Goal: Information Seeking & Learning: Learn about a topic

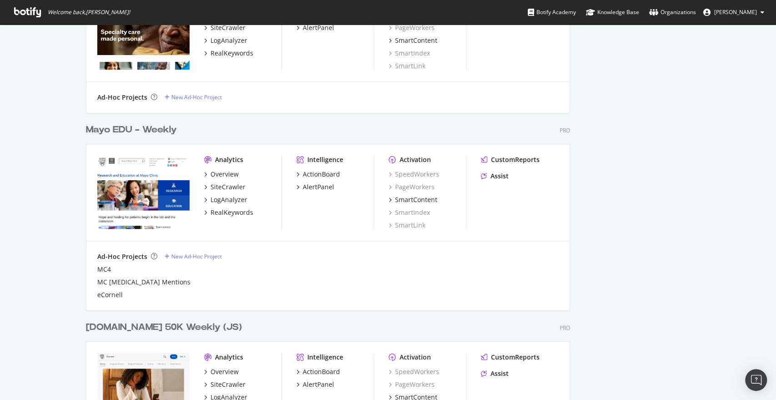
scroll to position [424, 0]
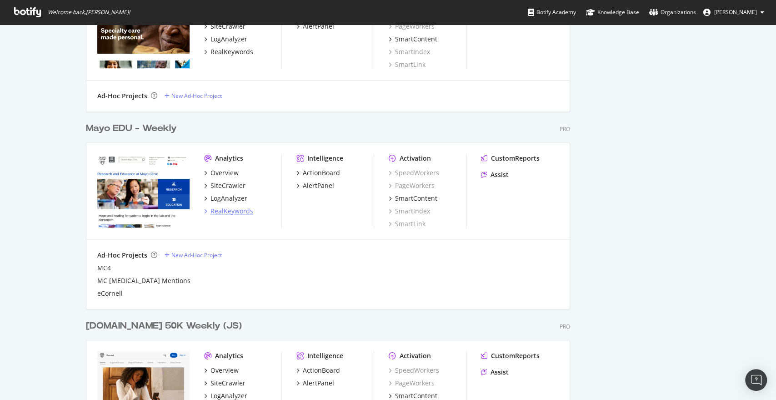
click at [220, 214] on div "RealKeywords" at bounding box center [232, 210] width 43 height 9
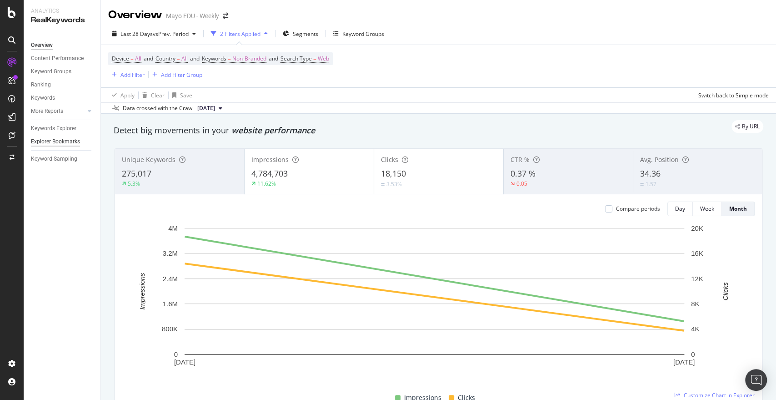
click at [51, 139] on div "Explorer Bookmarks" at bounding box center [55, 142] width 49 height 10
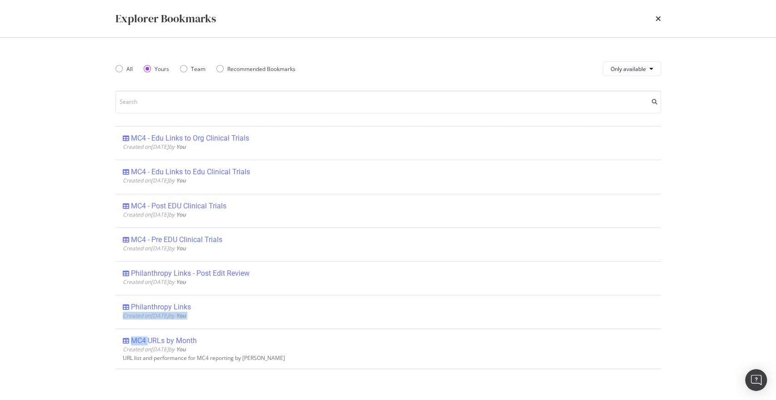
drag, startPoint x: 150, startPoint y: 336, endPoint x: 95, endPoint y: 317, distance: 58.1
click at [95, 317] on div "Explorer Bookmarks All Yours Team Recommended Bookmarks Only available MC4 - Ed…" at bounding box center [388, 200] width 776 height 400
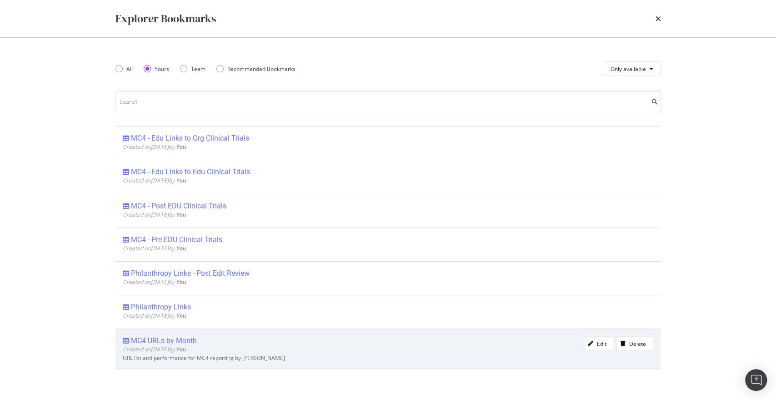
click at [136, 345] on span "Created on [DATE] by You" at bounding box center [154, 349] width 63 height 8
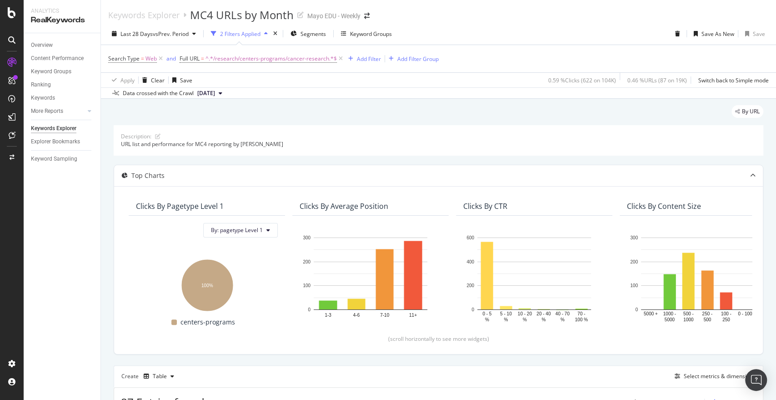
click at [66, 129] on div "Keywords Explorer" at bounding box center [53, 129] width 45 height 10
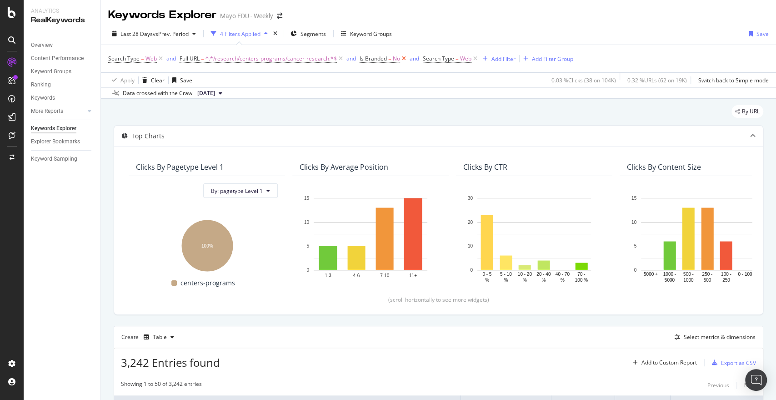
click at [404, 61] on icon at bounding box center [404, 58] width 8 height 9
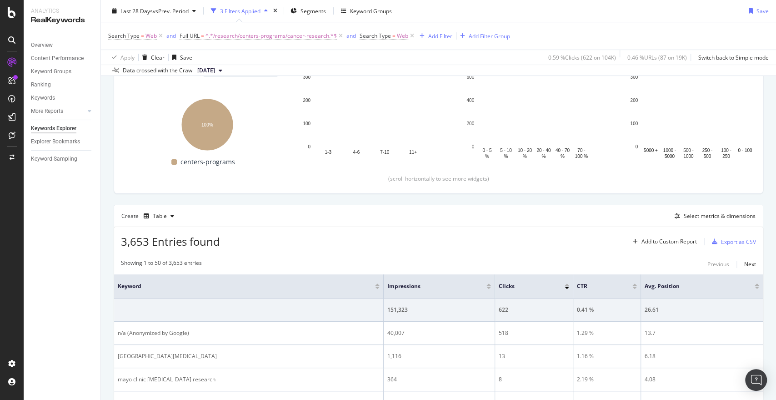
scroll to position [42, 0]
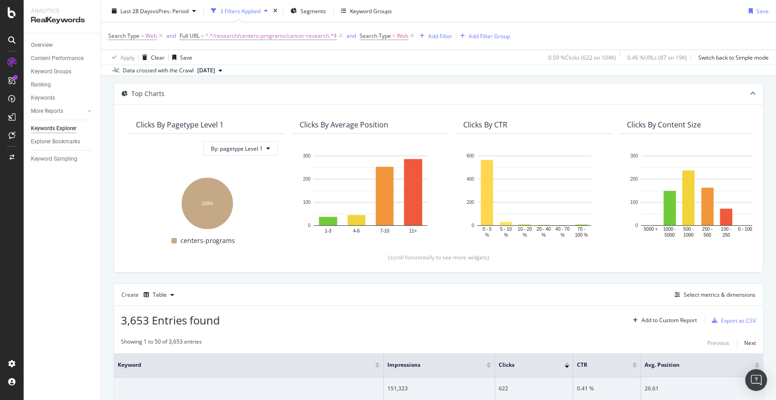
click at [40, 277] on div "Overview Content Performance Keyword Groups Ranking Keywords More Reports Count…" at bounding box center [62, 216] width 77 height 367
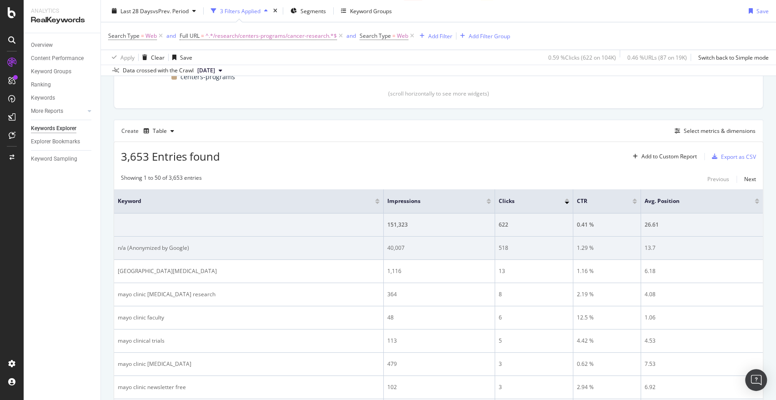
scroll to position [206, 0]
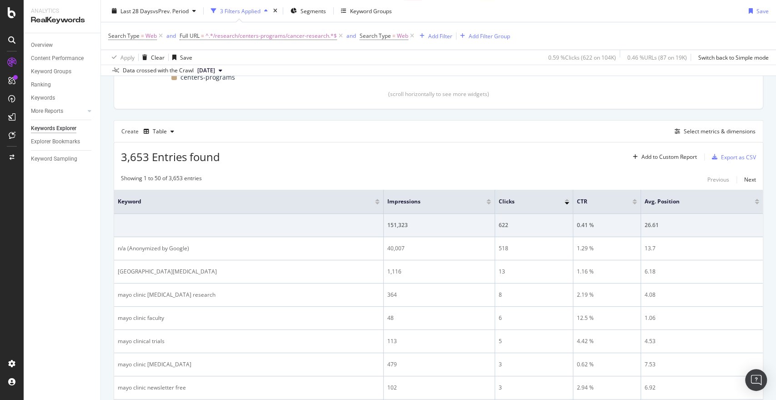
click at [698, 137] on div "Create Table Select metrics & dimensions" at bounding box center [439, 131] width 650 height 22
click at [695, 132] on div "Select metrics & dimensions" at bounding box center [720, 131] width 72 height 8
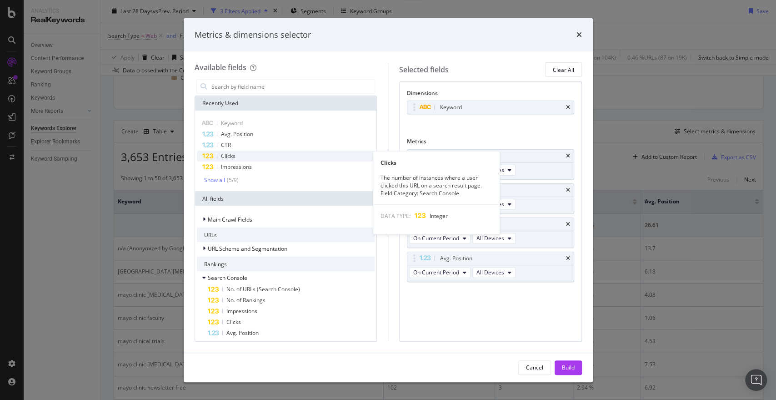
click at [265, 157] on div "Clicks" at bounding box center [286, 156] width 178 height 11
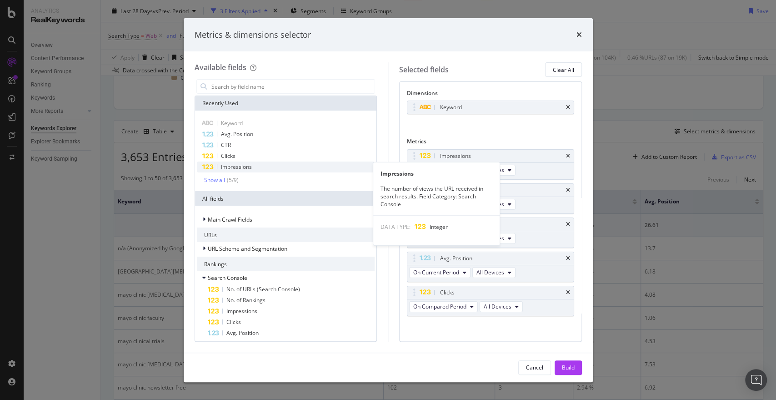
click at [256, 172] on div "Impressions" at bounding box center [286, 166] width 178 height 11
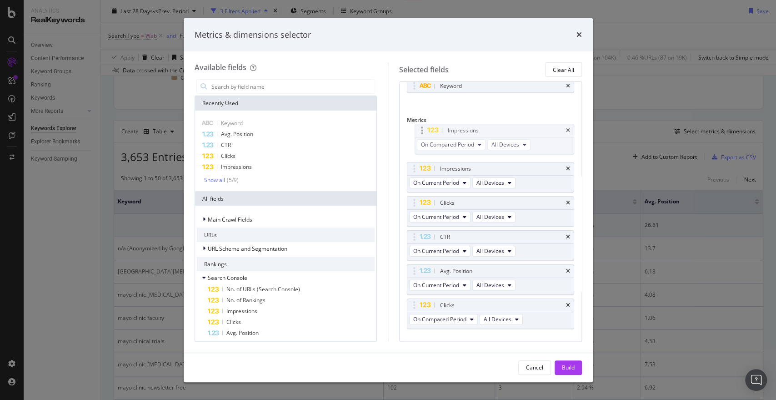
scroll to position [21, 0]
drag, startPoint x: 461, startPoint y: 284, endPoint x: 469, endPoint y: 163, distance: 120.8
click at [469, 163] on body "Analytics RealKeywords Overview Content Performance Keyword Groups Ranking Keyw…" at bounding box center [388, 200] width 776 height 400
click at [563, 167] on div "Impressions" at bounding box center [490, 169] width 166 height 13
click at [566, 168] on icon "times" at bounding box center [568, 168] width 4 height 5
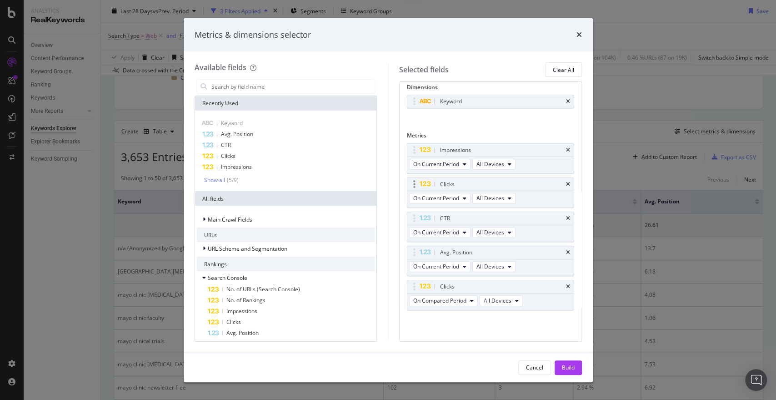
scroll to position [4, 0]
click at [566, 287] on icon "times" at bounding box center [568, 288] width 4 height 5
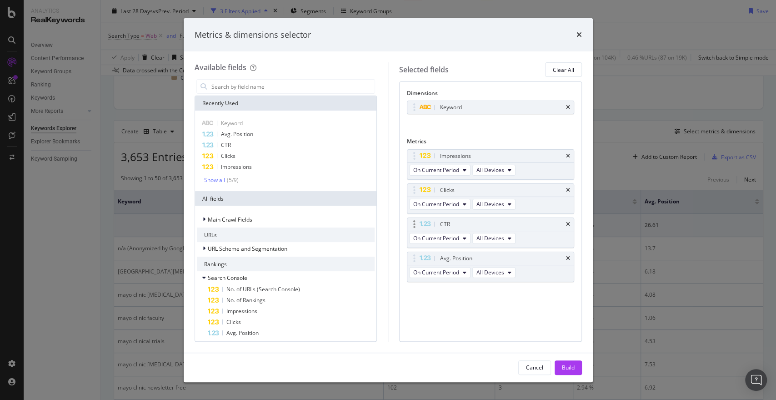
scroll to position [0, 0]
click at [440, 208] on button "On Current Period" at bounding box center [439, 204] width 61 height 11
click at [459, 272] on span "Diff. between Periods - Value" at bounding box center [461, 270] width 88 height 8
click at [437, 197] on div "Diff. between Periods - Value All Devices" at bounding box center [476, 205] width 139 height 16
click at [448, 163] on div "On Current Period All Devices" at bounding box center [463, 171] width 112 height 16
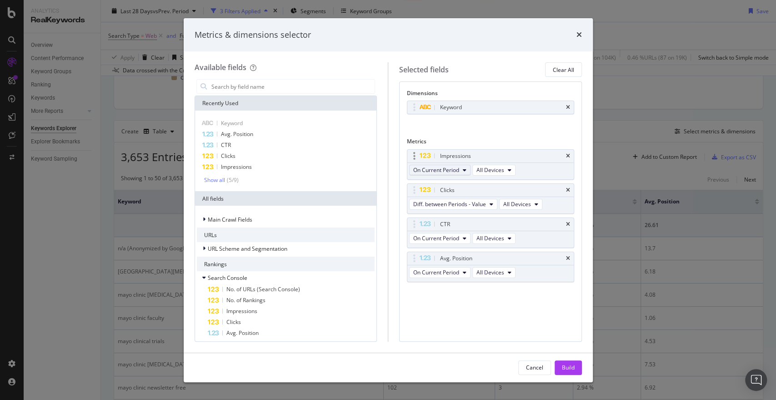
click at [432, 165] on button "On Current Period" at bounding box center [439, 170] width 61 height 11
click at [458, 233] on span "Diff. between Periods - Value" at bounding box center [461, 236] width 88 height 8
click at [571, 226] on div "CTR" at bounding box center [490, 224] width 166 height 13
click at [568, 225] on icon "times" at bounding box center [568, 223] width 4 height 5
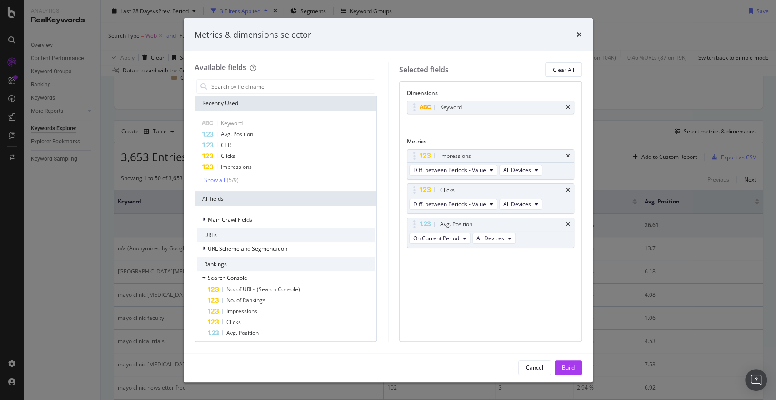
click at [568, 225] on icon "times" at bounding box center [568, 223] width 4 height 5
click at [571, 377] on div "Cancel Build" at bounding box center [388, 367] width 409 height 29
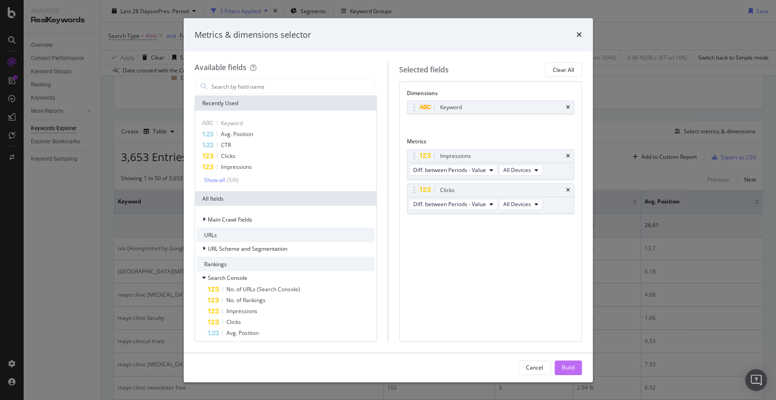
click at [567, 371] on div "Build" at bounding box center [568, 368] width 13 height 14
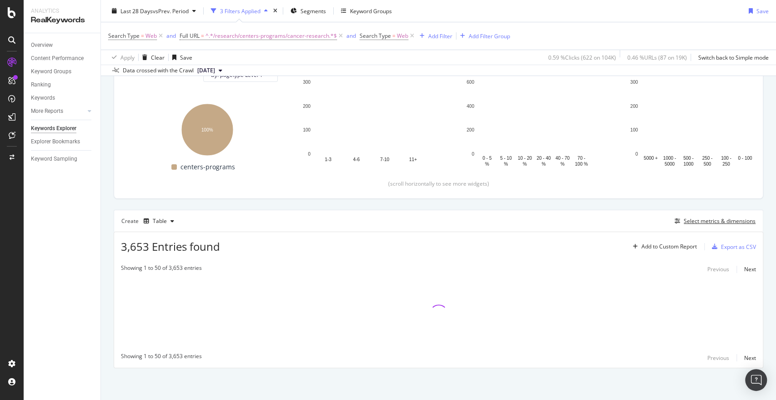
scroll to position [116, 0]
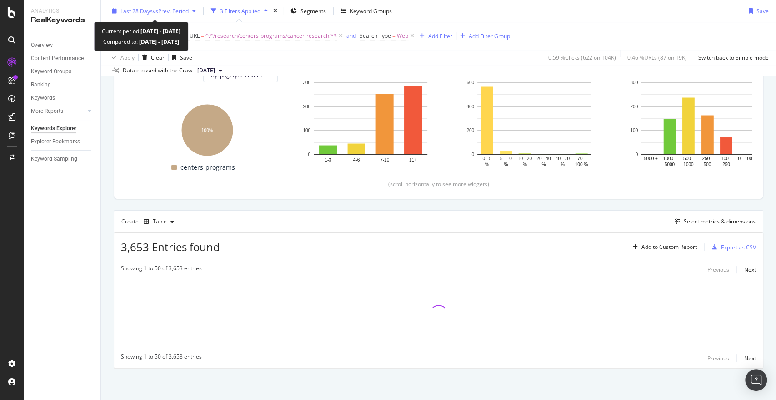
click at [177, 14] on span "vs Prev. Period" at bounding box center [171, 11] width 36 height 8
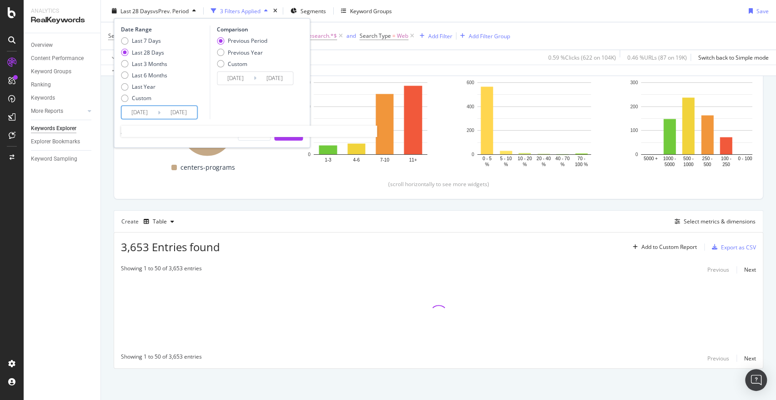
click at [155, 112] on input "[DATE]" at bounding box center [139, 112] width 36 height 13
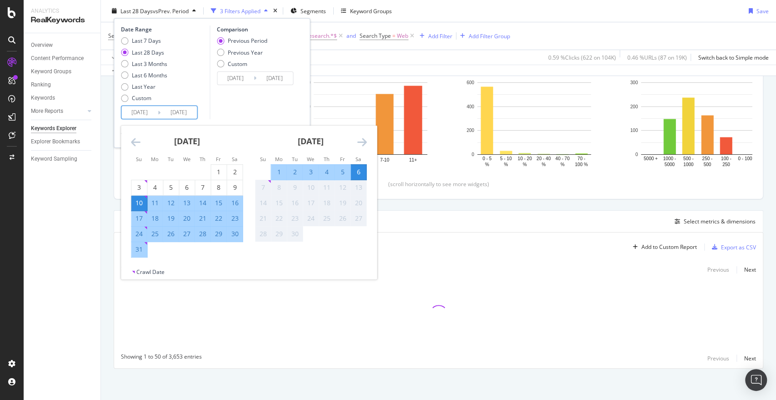
click at [141, 142] on div "[DATE]" at bounding box center [187, 145] width 112 height 39
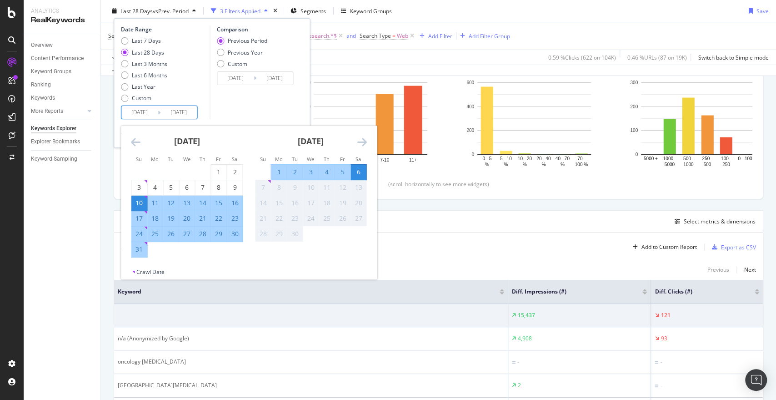
click at [138, 143] on icon "Move backward to switch to the previous month." at bounding box center [136, 141] width 10 height 11
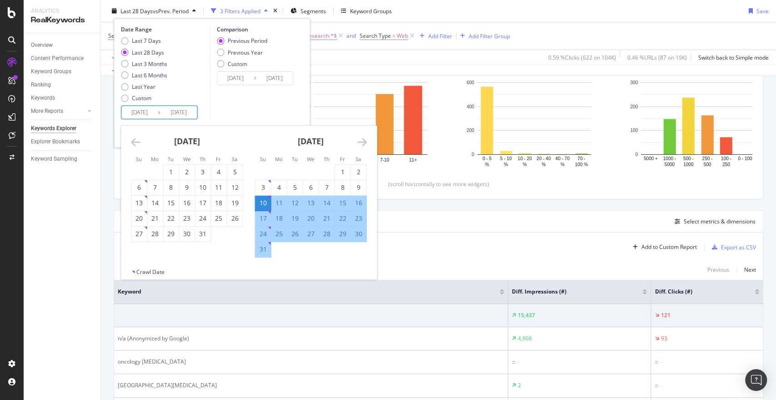
click at [138, 143] on icon "Move backward to switch to the previous month." at bounding box center [136, 141] width 10 height 11
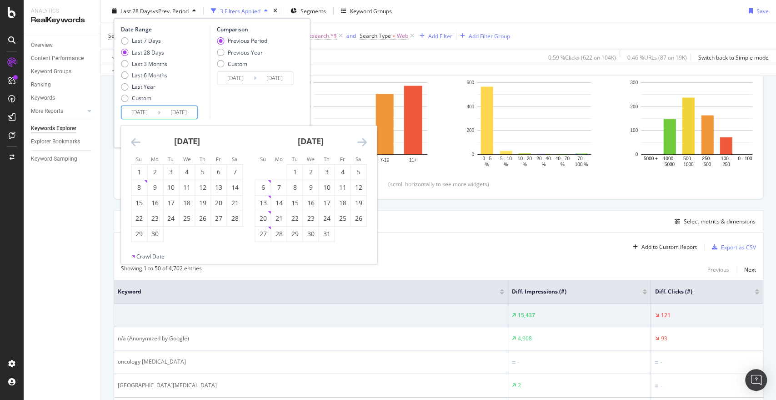
click at [138, 143] on icon "Move backward to switch to the previous month." at bounding box center [136, 141] width 10 height 11
click at [177, 177] on div "1" at bounding box center [170, 172] width 15 height 15
type input "[DATE]"
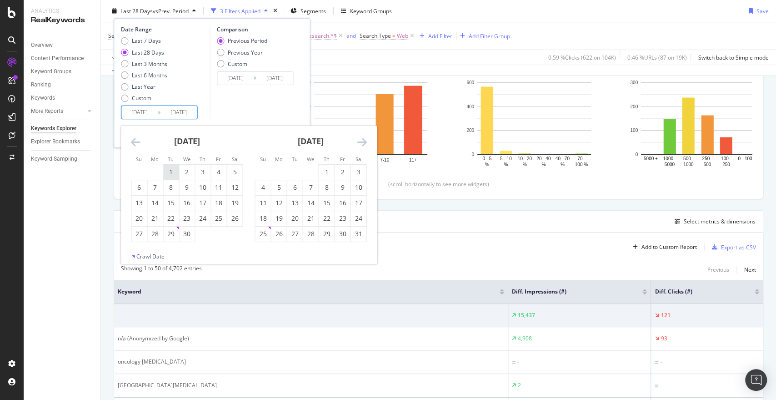
type input "[DATE]"
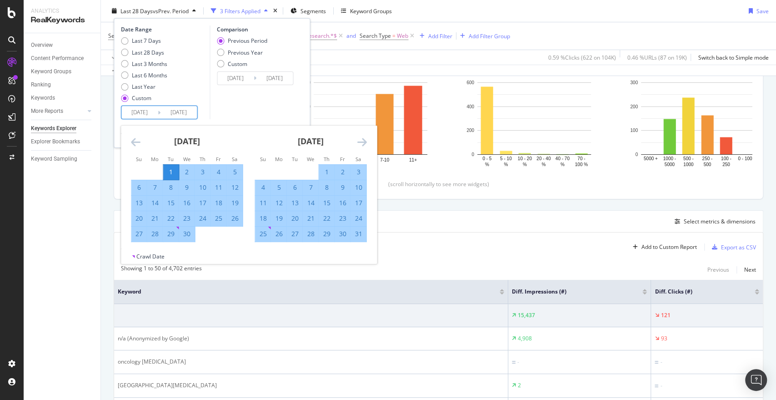
click at [368, 144] on div "[DATE] 1 2 3 4 5 6 7 8 9 10 11 12 13 14 15 16 17 18 19 20 21 22 23 24 25 26 27 …" at bounding box center [311, 184] width 124 height 116
click at [365, 143] on icon "Move forward to switch to the next month." at bounding box center [362, 141] width 10 height 11
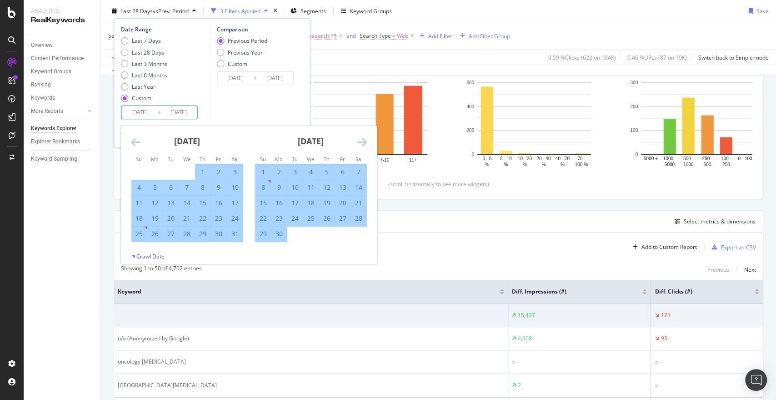
click at [278, 236] on div "30" at bounding box center [278, 233] width 15 height 9
type input "[DATE]"
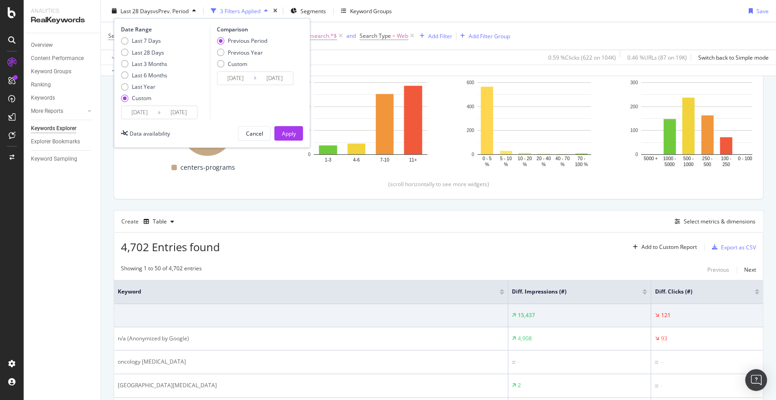
click at [248, 83] on input "[DATE]" at bounding box center [235, 78] width 36 height 13
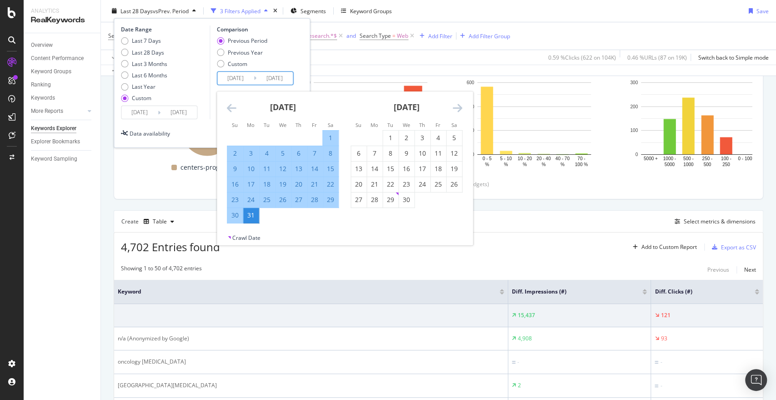
click at [232, 113] on div "Move backward to switch to the previous month." at bounding box center [232, 107] width 10 height 11
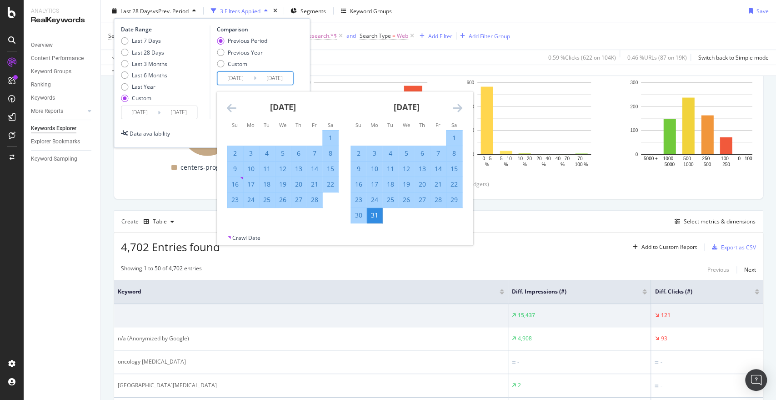
click at [232, 113] on div "Move backward to switch to the previous month." at bounding box center [232, 107] width 10 height 11
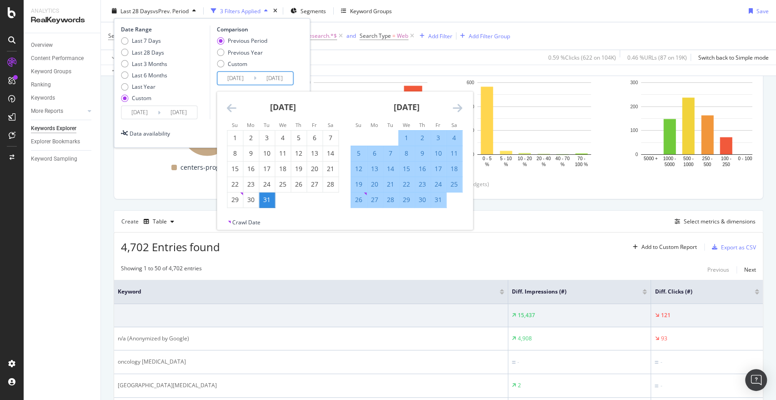
click at [402, 133] on div "1" at bounding box center [406, 137] width 15 height 9
type input "[DATE]"
click at [462, 108] on icon "Move forward to switch to the next month." at bounding box center [458, 107] width 10 height 11
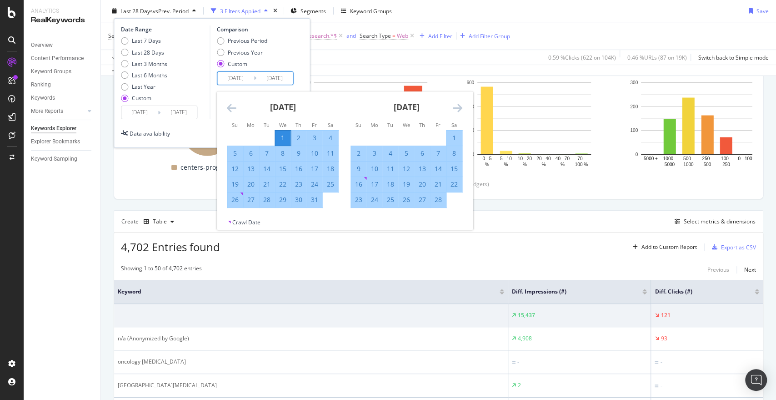
click at [457, 109] on icon "Move forward to switch to the next month." at bounding box center [458, 107] width 10 height 11
click at [376, 217] on div "31" at bounding box center [374, 215] width 15 height 9
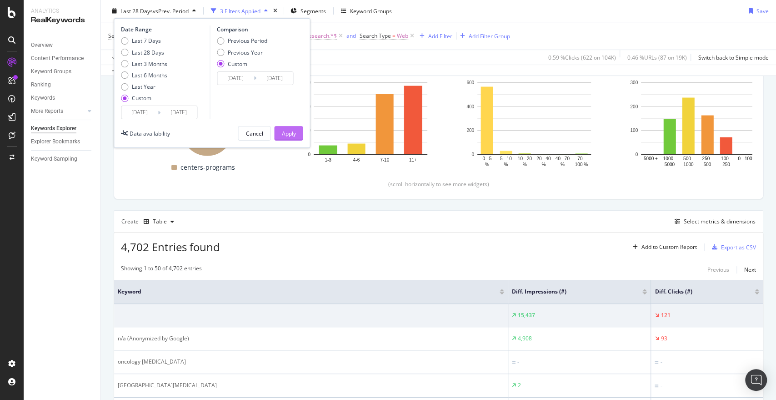
click at [285, 135] on div "Apply" at bounding box center [288, 133] width 14 height 8
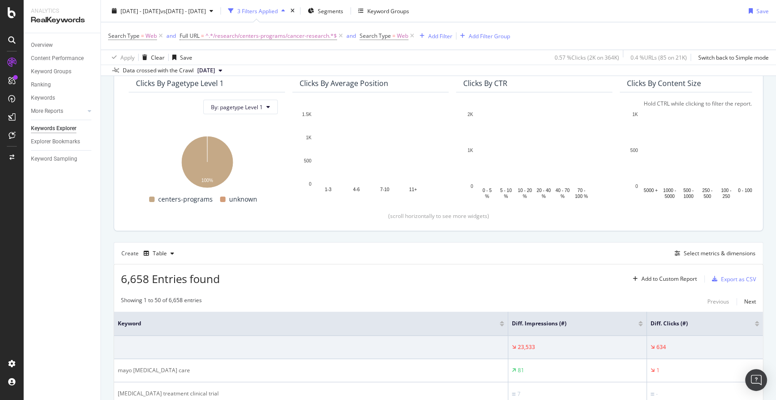
scroll to position [85, 0]
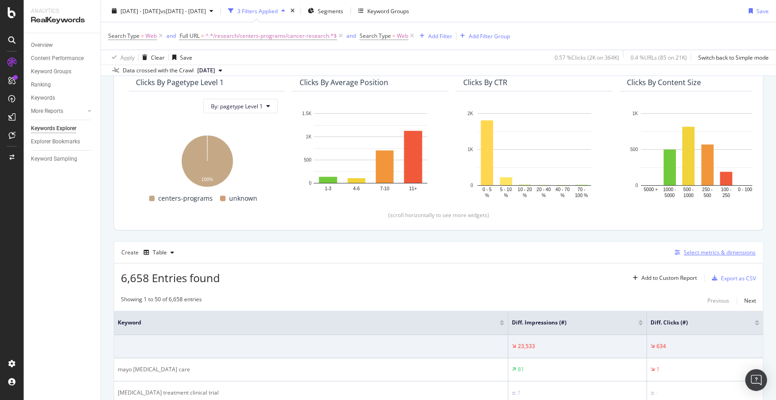
click at [699, 256] on div "Select metrics & dimensions" at bounding box center [713, 252] width 85 height 10
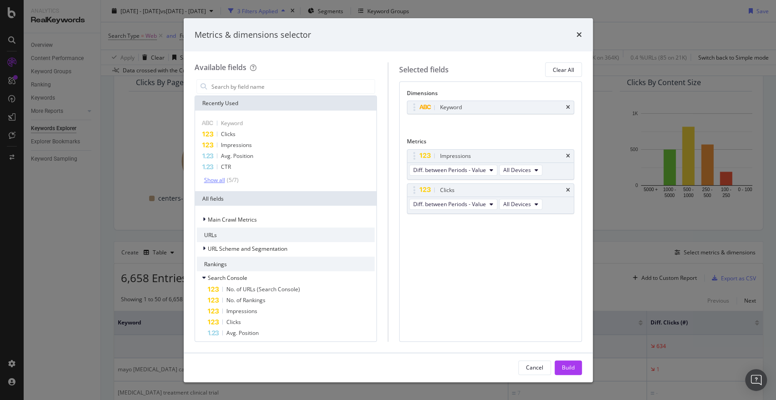
click at [224, 179] on div "Show all" at bounding box center [214, 180] width 21 height 6
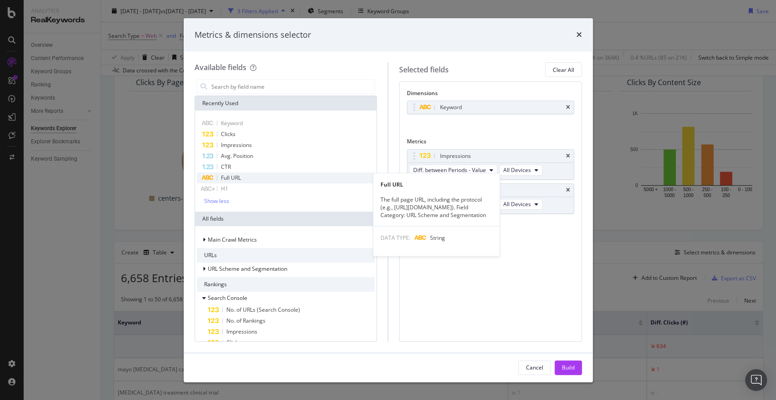
click at [271, 179] on div "Full URL" at bounding box center [286, 177] width 178 height 11
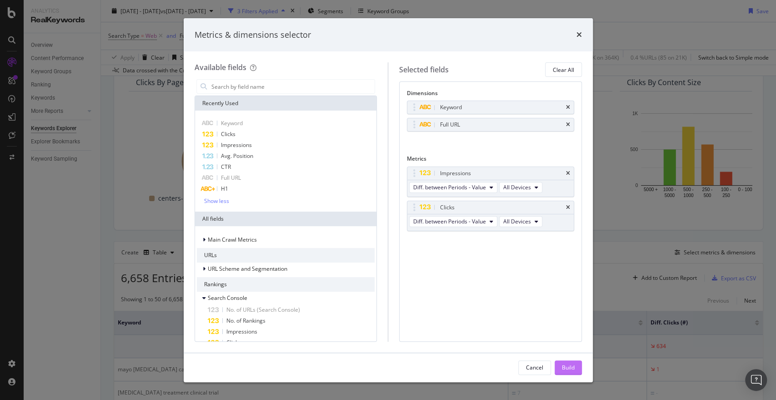
click at [565, 370] on div "Build" at bounding box center [568, 367] width 13 height 8
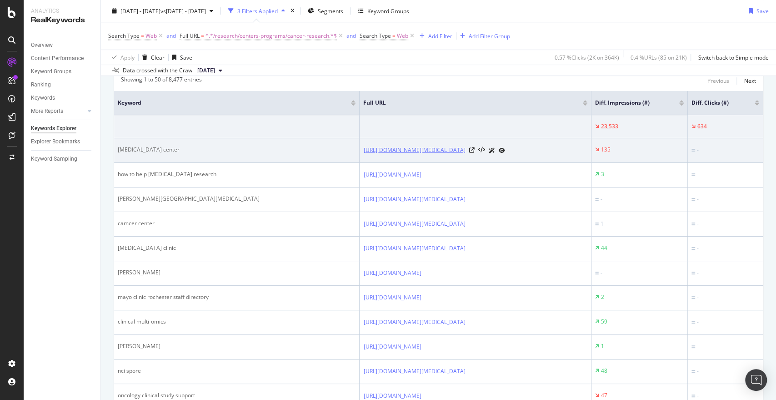
scroll to position [305, 0]
click at [474, 151] on icon at bounding box center [471, 148] width 5 height 5
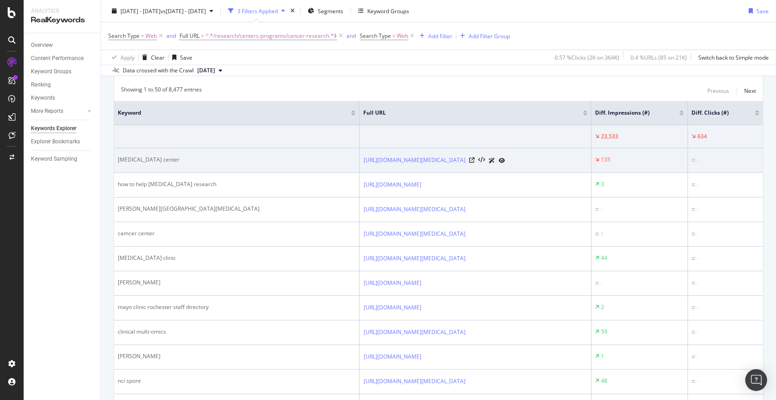
scroll to position [293, 0]
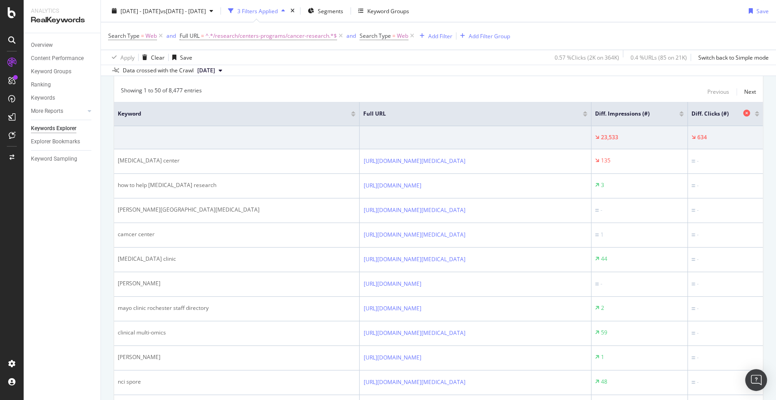
click at [747, 112] on div "Diff. Clicks (#)" at bounding box center [723, 113] width 63 height 9
click at [755, 111] on div at bounding box center [757, 112] width 5 height 2
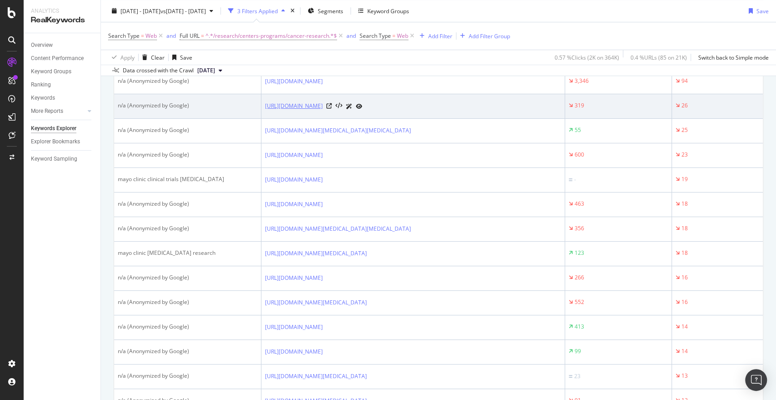
scroll to position [398, 0]
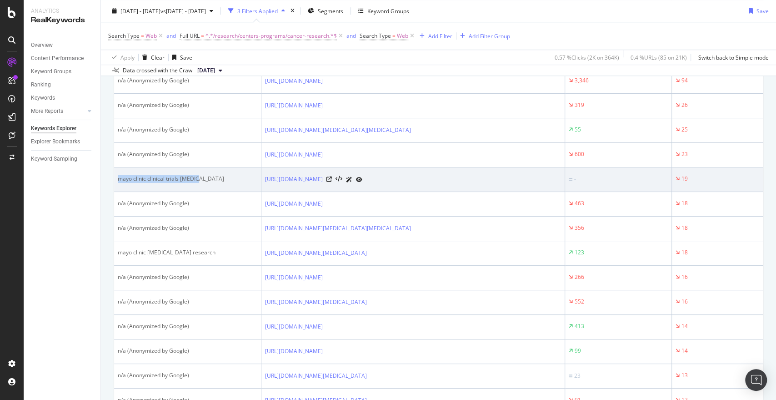
drag, startPoint x: 209, startPoint y: 229, endPoint x: 116, endPoint y: 221, distance: 93.1
click at [116, 192] on td "mayo clinic clinical trials [MEDICAL_DATA]" at bounding box center [187, 179] width 147 height 25
copy div "mayo clinic clinical trials [MEDICAL_DATA]"
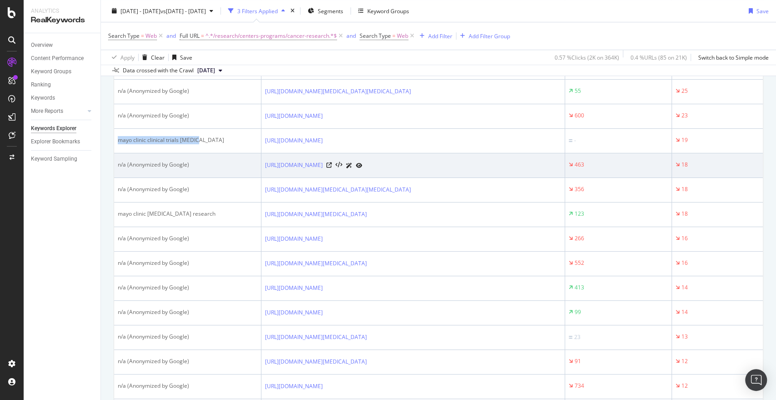
scroll to position [447, 0]
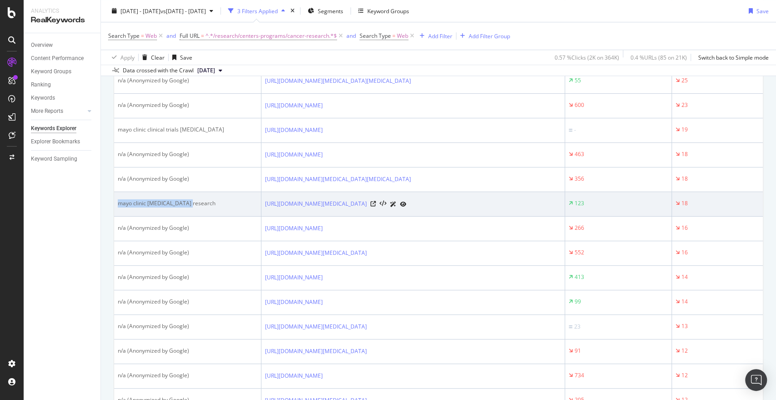
drag, startPoint x: 198, startPoint y: 271, endPoint x: 116, endPoint y: 274, distance: 81.9
click at [116, 216] on td "mayo clinic [MEDICAL_DATA] research" at bounding box center [187, 204] width 147 height 25
copy div "mayo clinic [MEDICAL_DATA] research"
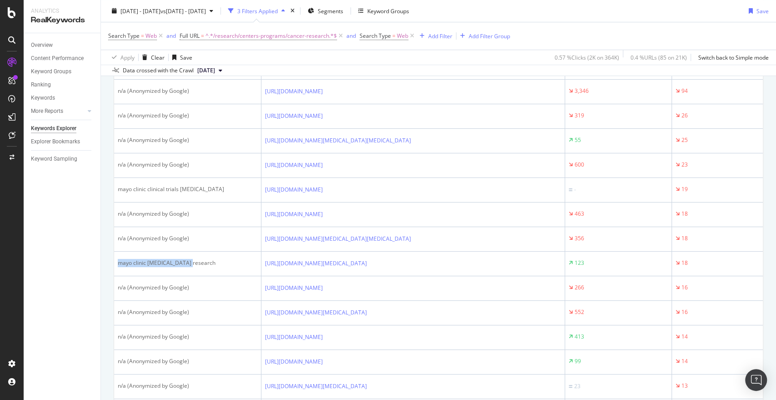
scroll to position [388, 0]
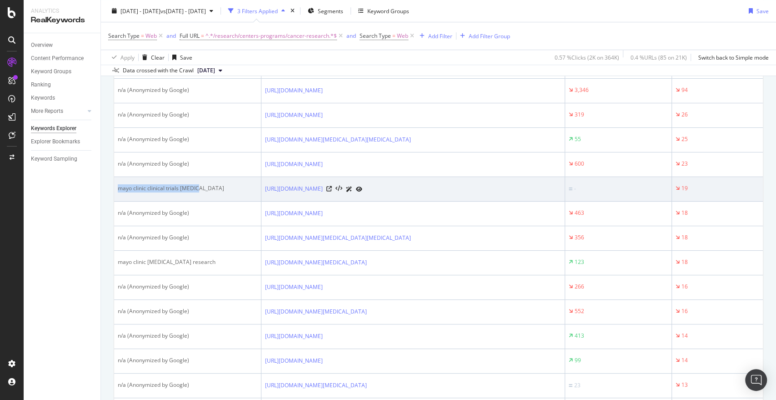
drag, startPoint x: 205, startPoint y: 229, endPoint x: 120, endPoint y: 228, distance: 85.5
click at [120, 192] on div "mayo clinic clinical trials [MEDICAL_DATA]" at bounding box center [188, 188] width 140 height 8
copy div "mayo clinic clinical trials [MEDICAL_DATA]"
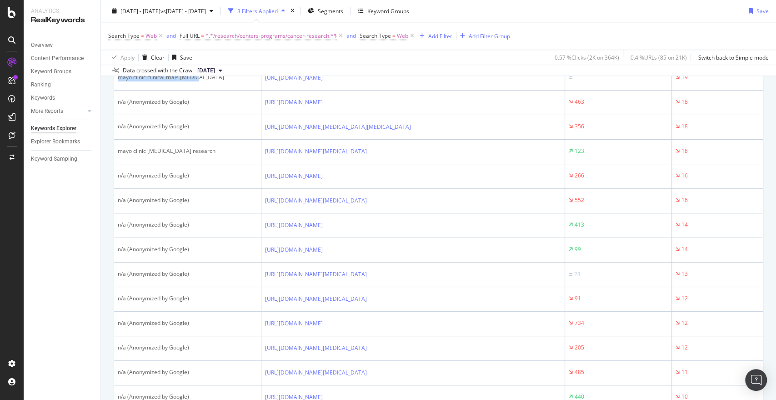
scroll to position [500, 0]
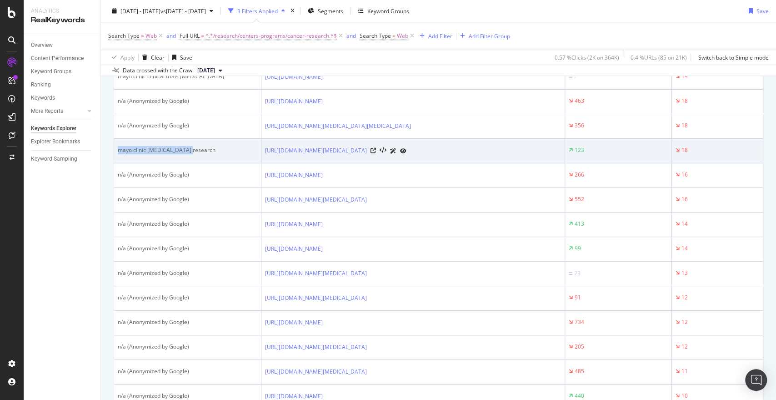
drag, startPoint x: 198, startPoint y: 217, endPoint x: 120, endPoint y: 221, distance: 77.8
click at [120, 154] on div "mayo clinic [MEDICAL_DATA] research" at bounding box center [188, 150] width 140 height 8
copy div "mayo clinic [MEDICAL_DATA] research"
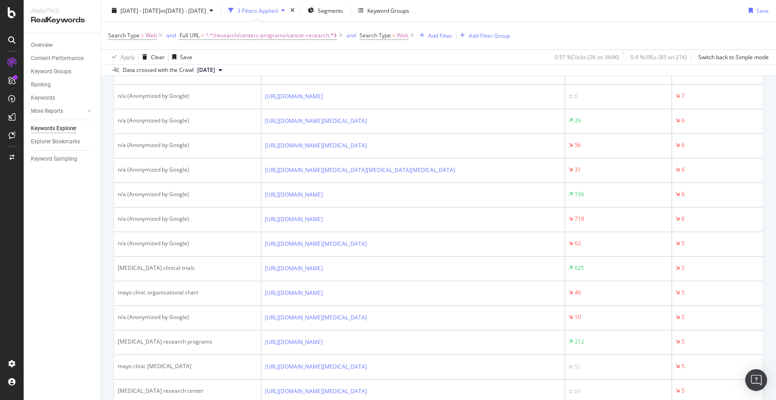
scroll to position [948, 0]
drag, startPoint x: 196, startPoint y: 203, endPoint x: 115, endPoint y: 200, distance: 81.9
copy div "mayo clinic research faculty"
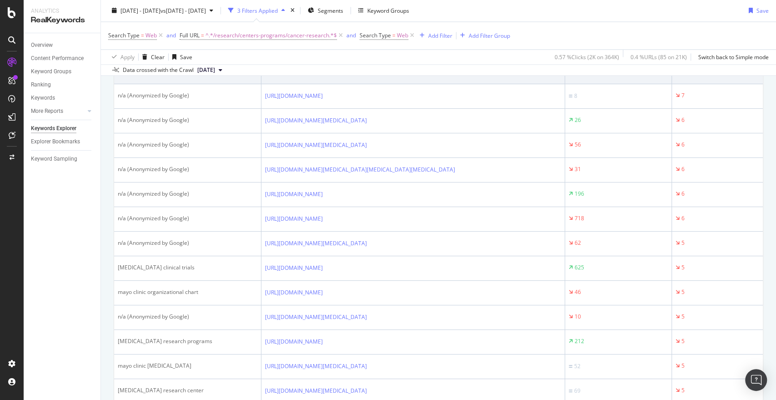
drag, startPoint x: 197, startPoint y: 287, endPoint x: 116, endPoint y: 292, distance: 80.7
click at [116, 84] on td "acemannan mayo clinic" at bounding box center [187, 72] width 147 height 25
copy div "acemannan mayo clinic"
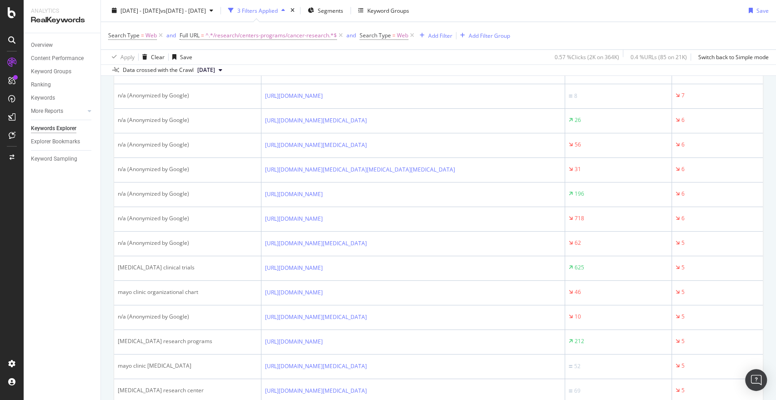
copy div "acemannan mayo clinic"
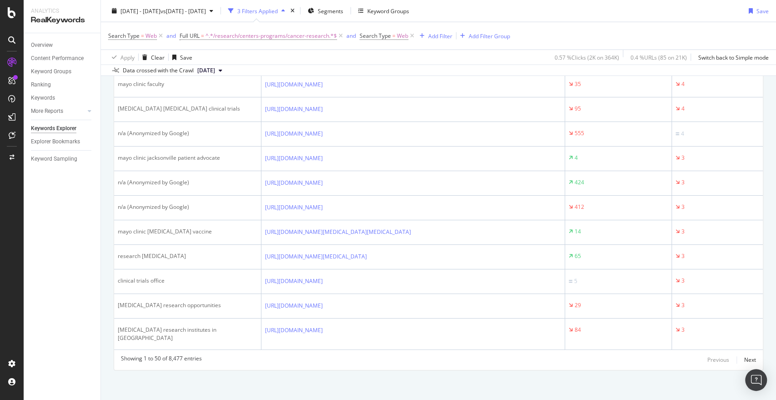
scroll to position [1327, 0]
drag, startPoint x: 189, startPoint y: 195, endPoint x: 118, endPoint y: 196, distance: 71.0
copy div "[MEDICAL_DATA] clinical trials"
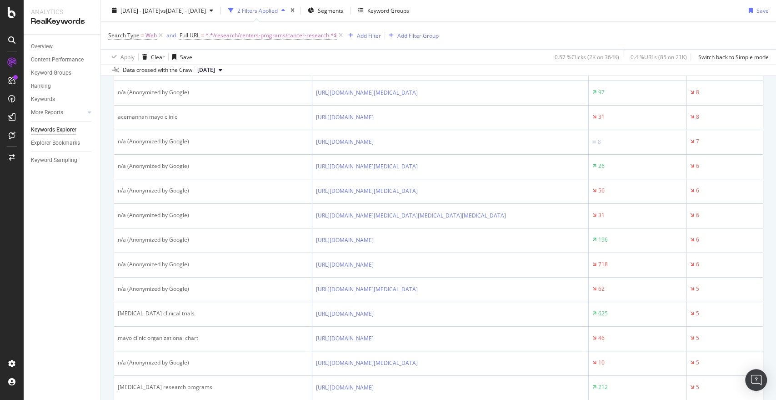
scroll to position [902, 0]
drag, startPoint x: 212, startPoint y: 243, endPoint x: 118, endPoint y: 241, distance: 94.2
click at [118, 47] on div "mayo clinic research faculty" at bounding box center [213, 43] width 191 height 8
copy div "mayo clinic research faculty"
